Goal: Navigation & Orientation: Find specific page/section

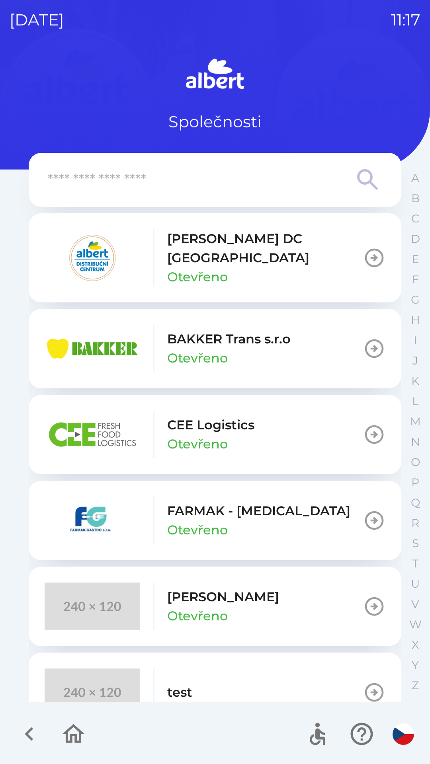
click at [226, 416] on p "CEE Logistics" at bounding box center [210, 424] width 87 height 19
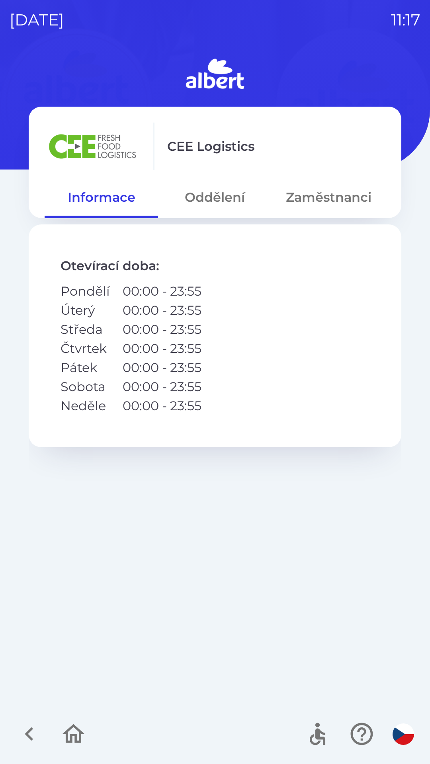
click at [204, 188] on button "Oddělení" at bounding box center [214, 197] width 113 height 29
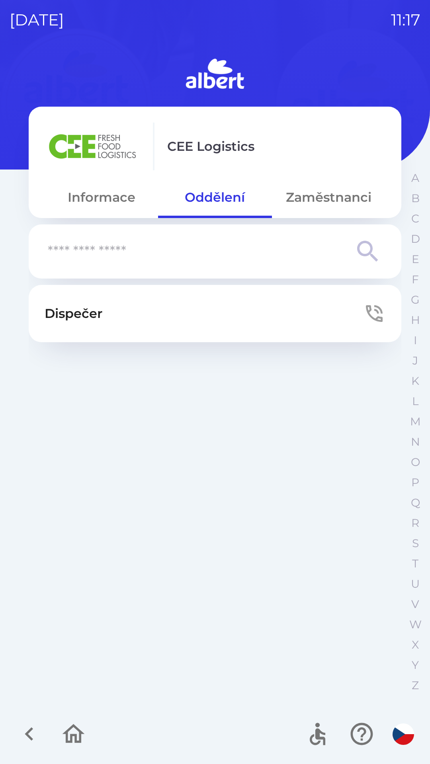
click at [241, 315] on button "Dispečer" at bounding box center [215, 313] width 372 height 57
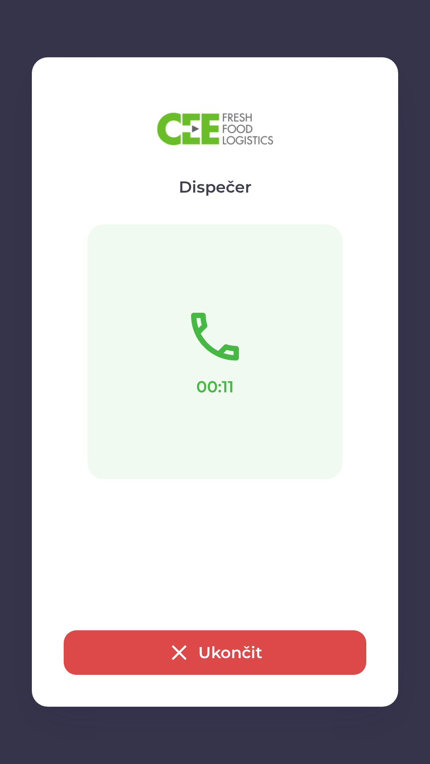
click at [191, 649] on icon "button" at bounding box center [178, 652] width 25 height 25
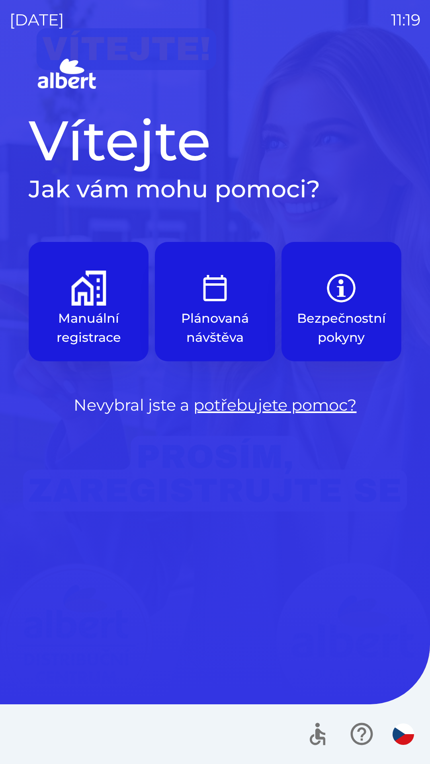
click at [83, 310] on p "Manuální registrace" at bounding box center [89, 328] width 82 height 38
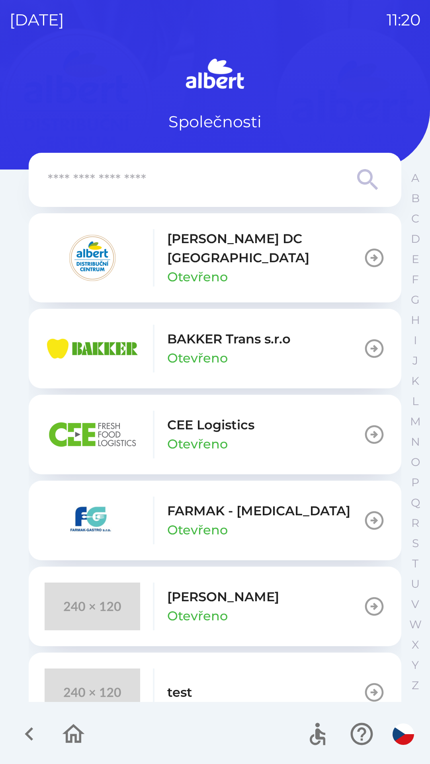
click at [29, 736] on icon "button" at bounding box center [29, 734] width 8 height 14
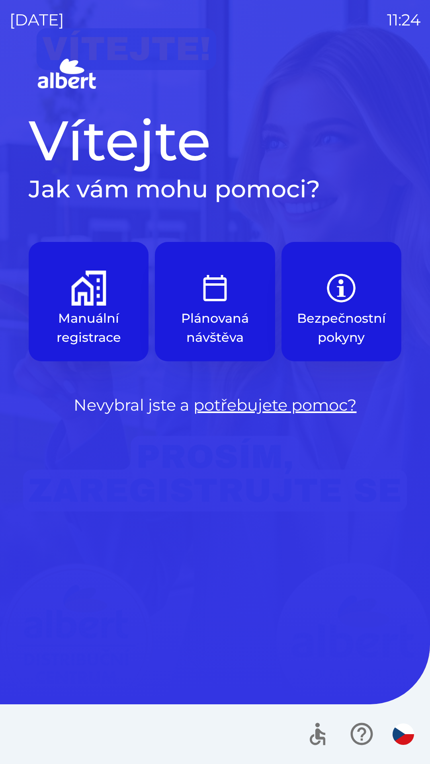
click at [144, 317] on button "Manuální registrace" at bounding box center [89, 301] width 120 height 119
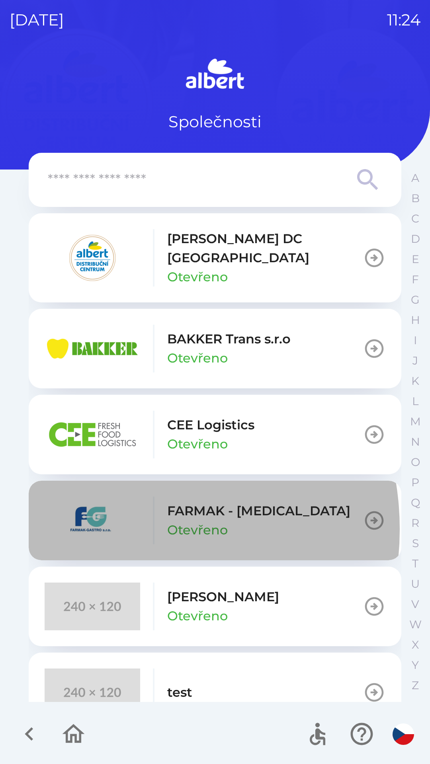
click at [106, 520] on img "button" at bounding box center [93, 521] width 96 height 48
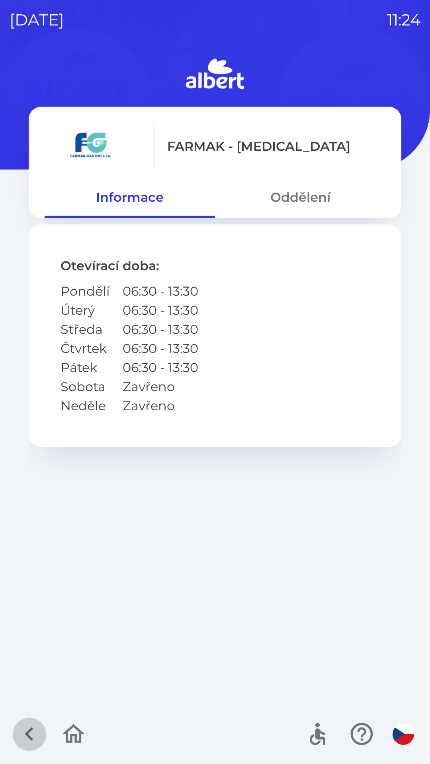
click at [31, 729] on icon "button" at bounding box center [29, 734] width 8 height 14
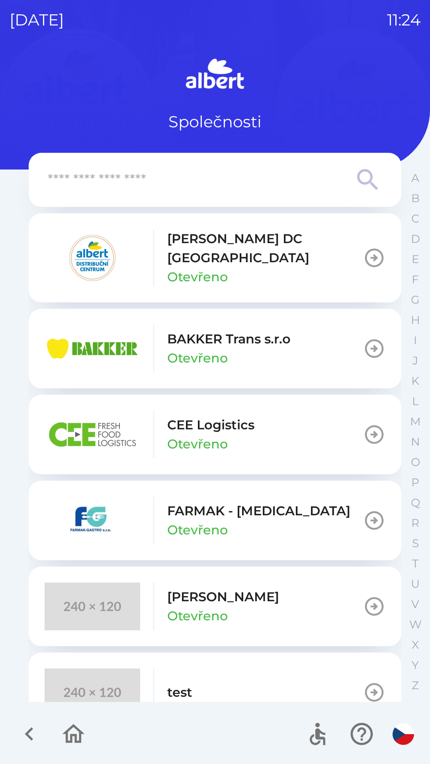
click at [185, 267] on p "Otevřeno" at bounding box center [197, 276] width 60 height 19
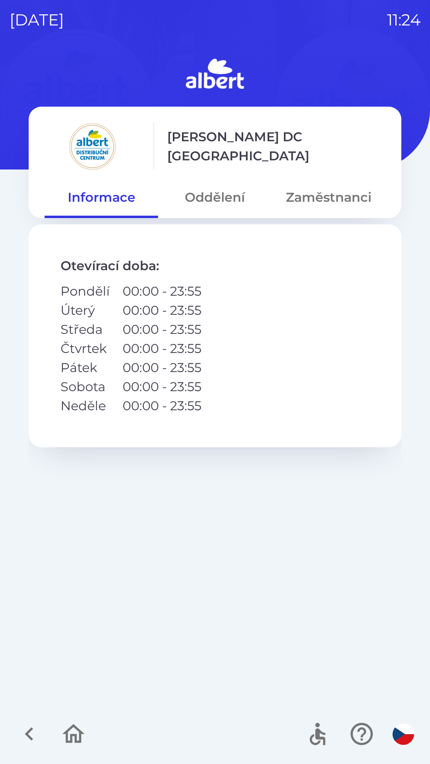
click at [42, 720] on div at bounding box center [51, 733] width 77 height 33
click at [44, 726] on button "button" at bounding box center [29, 733] width 33 height 33
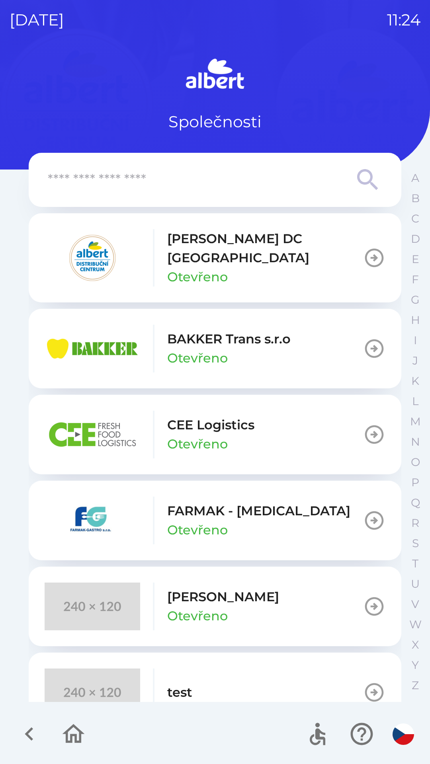
click at [44, 732] on button "button" at bounding box center [29, 733] width 33 height 33
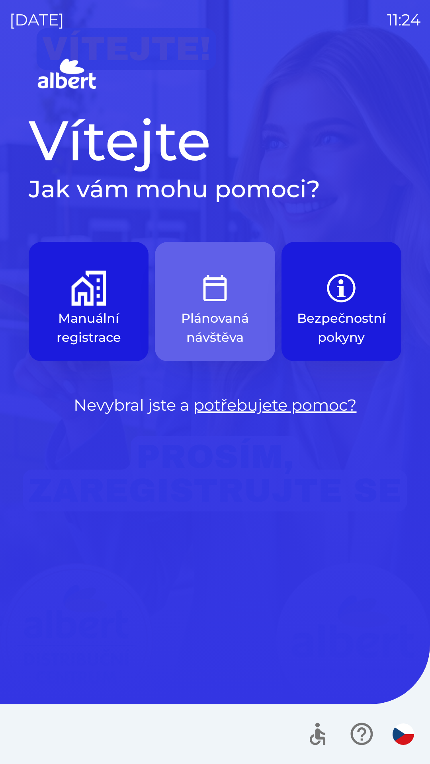
click at [180, 316] on p "Plánovaná návštěva" at bounding box center [215, 328] width 82 height 38
